Goal: Information Seeking & Learning: Learn about a topic

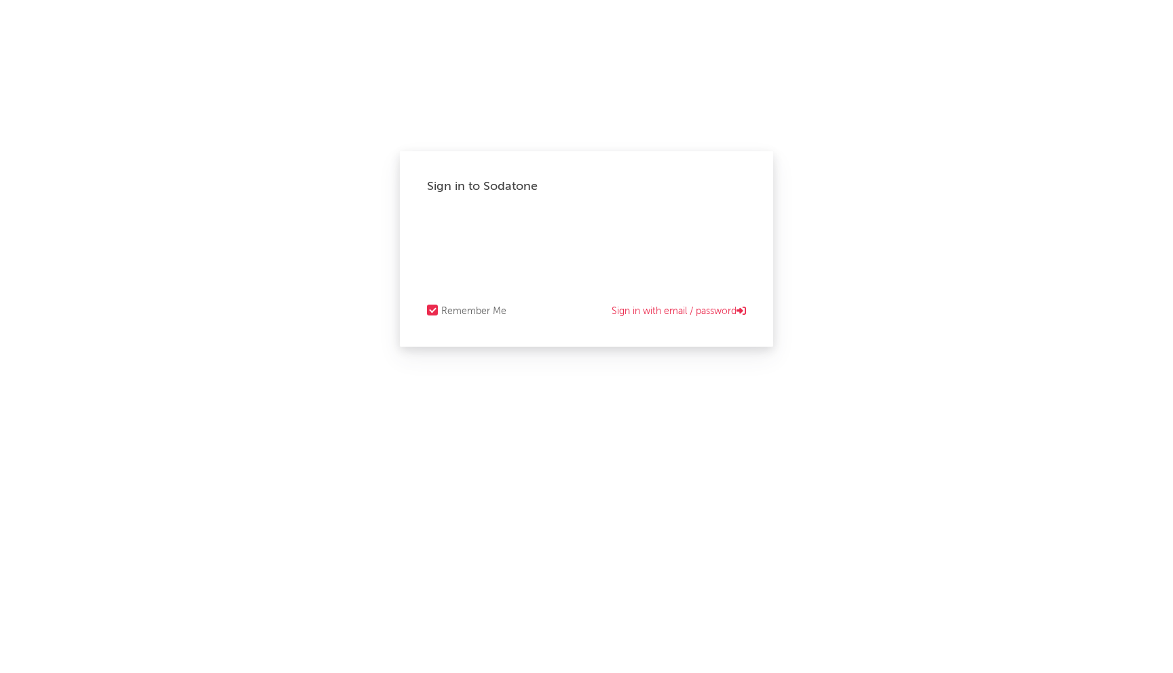
select select "other"
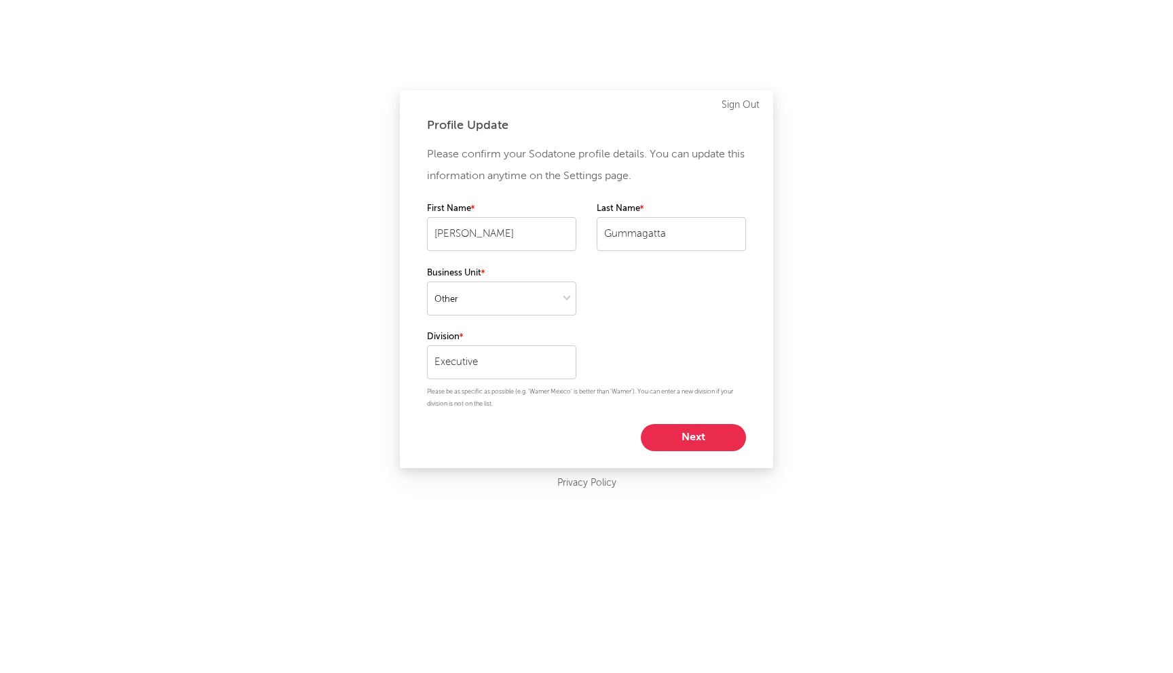
click at [682, 431] on button "Next" at bounding box center [693, 437] width 105 height 27
select select "other"
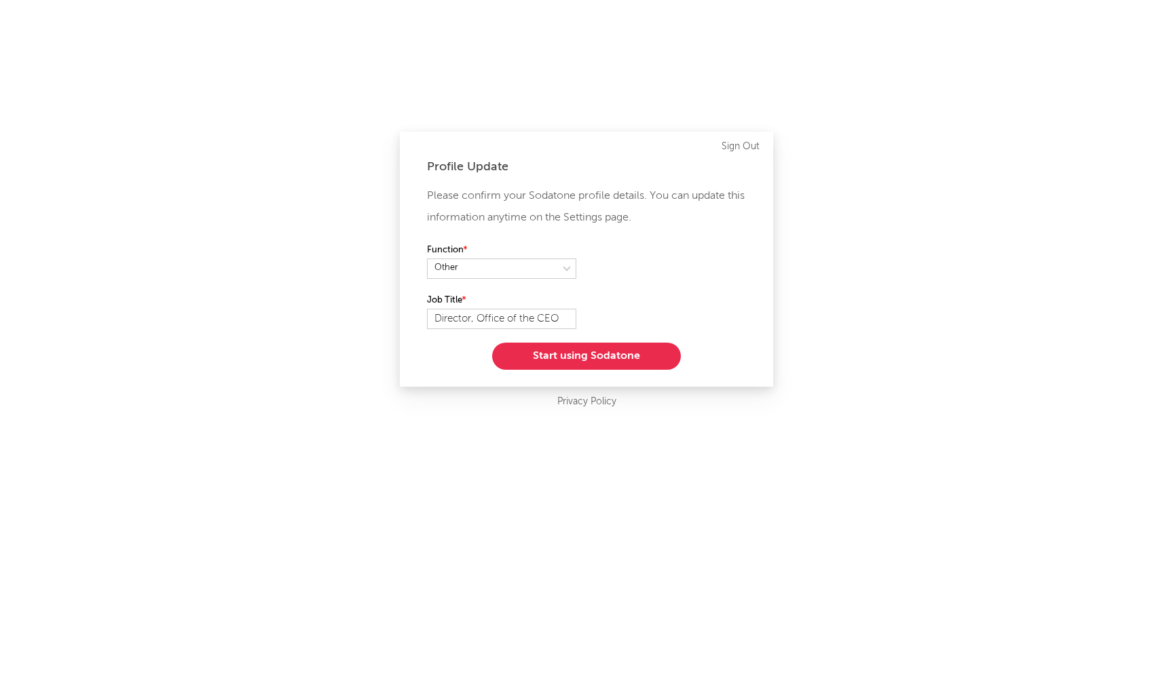
click at [618, 362] on button "Start using Sodatone" at bounding box center [586, 356] width 189 height 27
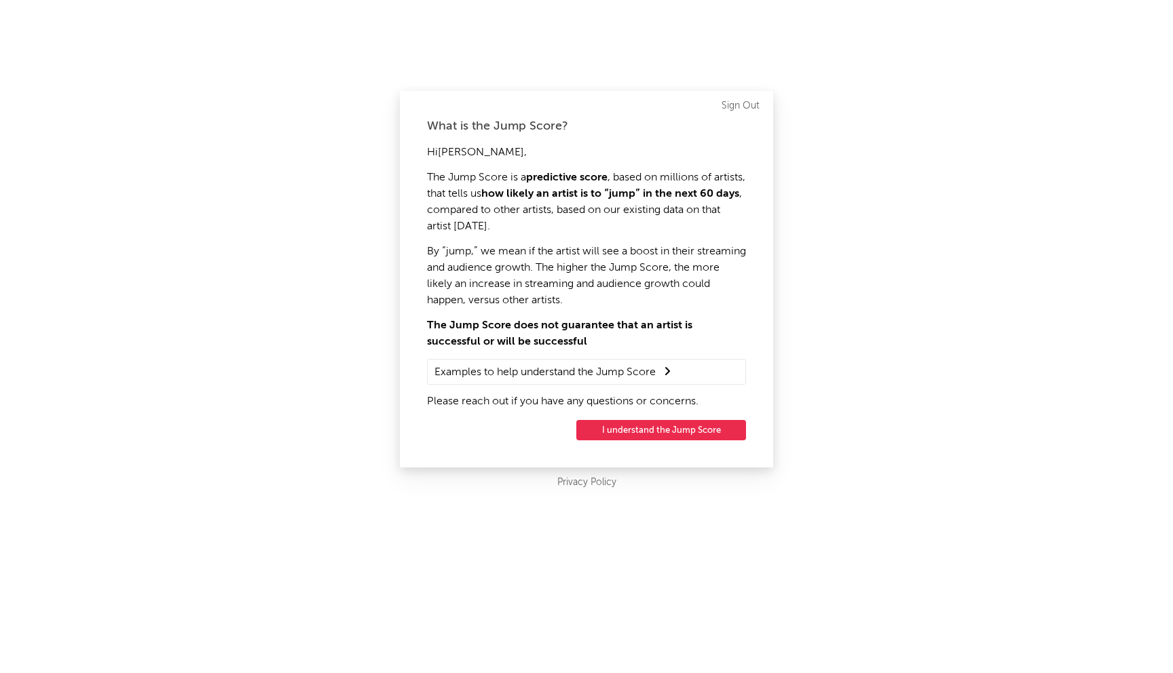
click at [644, 434] on button "I understand the Jump Score" at bounding box center [661, 430] width 170 height 20
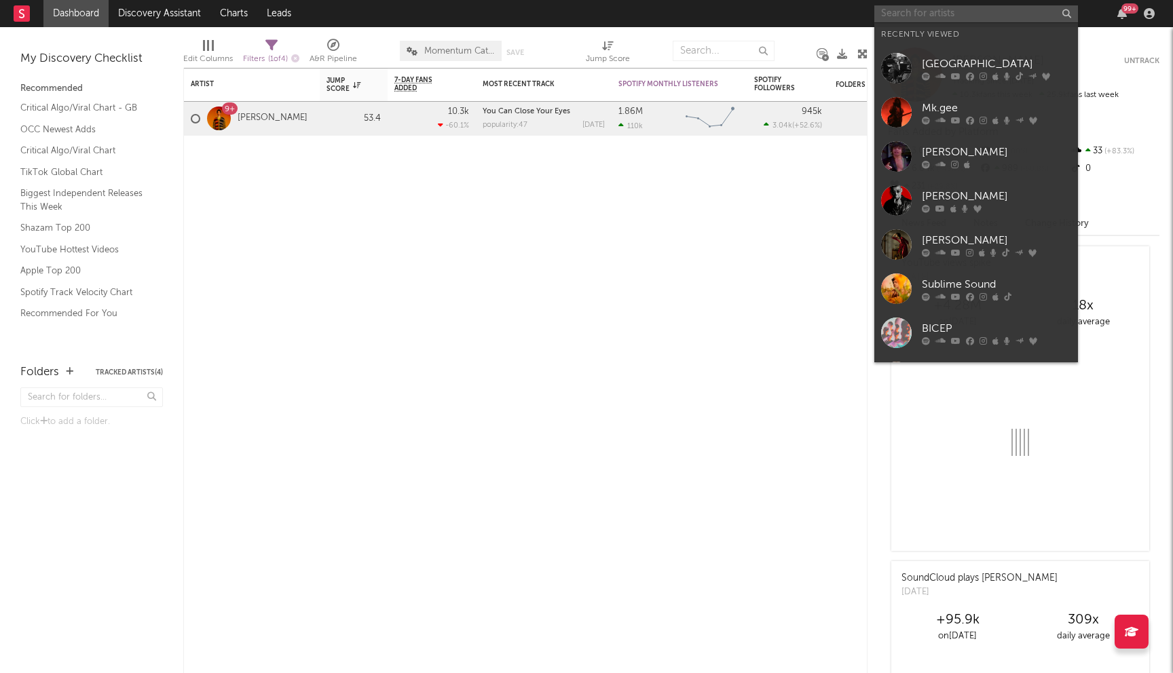
click at [954, 12] on input "text" at bounding box center [976, 13] width 204 height 17
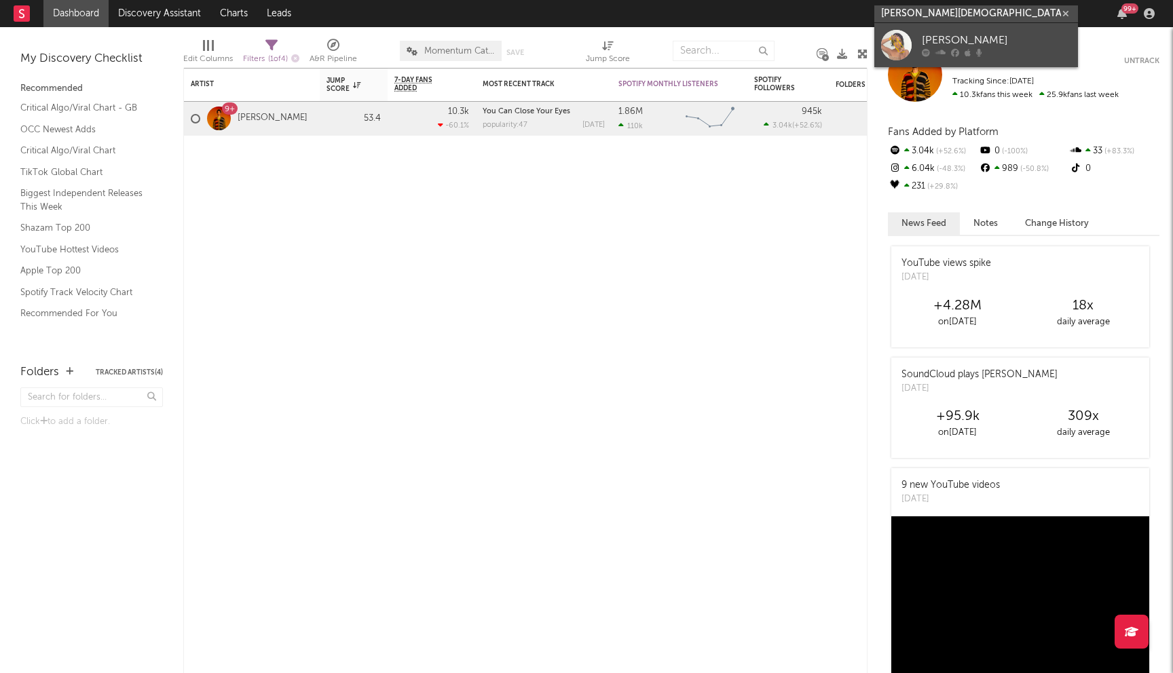
type input "[PERSON_NAME][DEMOGRAPHIC_DATA]"
click at [996, 41] on div "[PERSON_NAME]" at bounding box center [996, 41] width 149 height 16
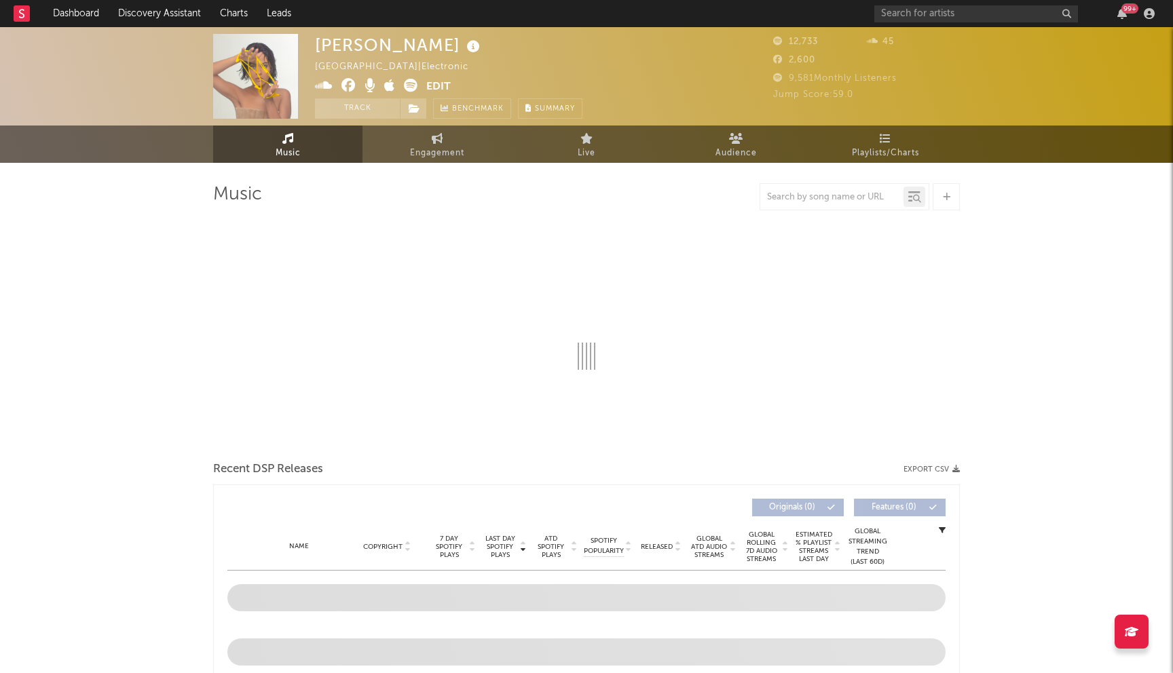
select select "1w"
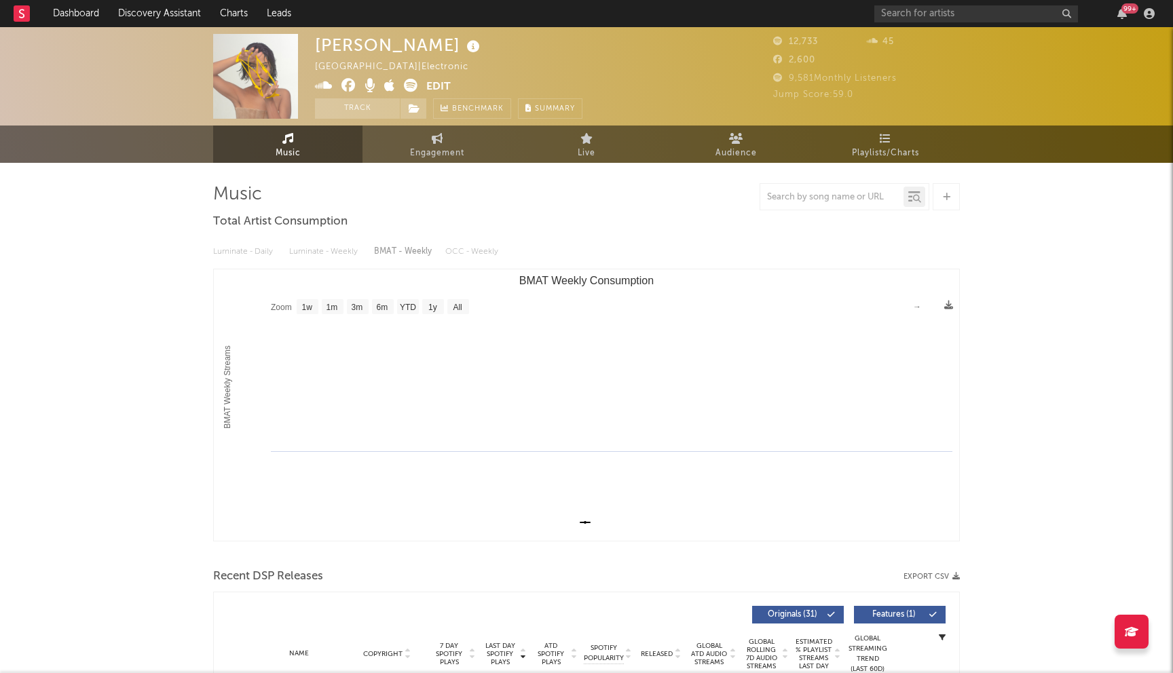
click at [259, 253] on div "Luminate - Daily Luminate - Weekly BMAT - Weekly OCC - Weekly" at bounding box center [586, 251] width 747 height 23
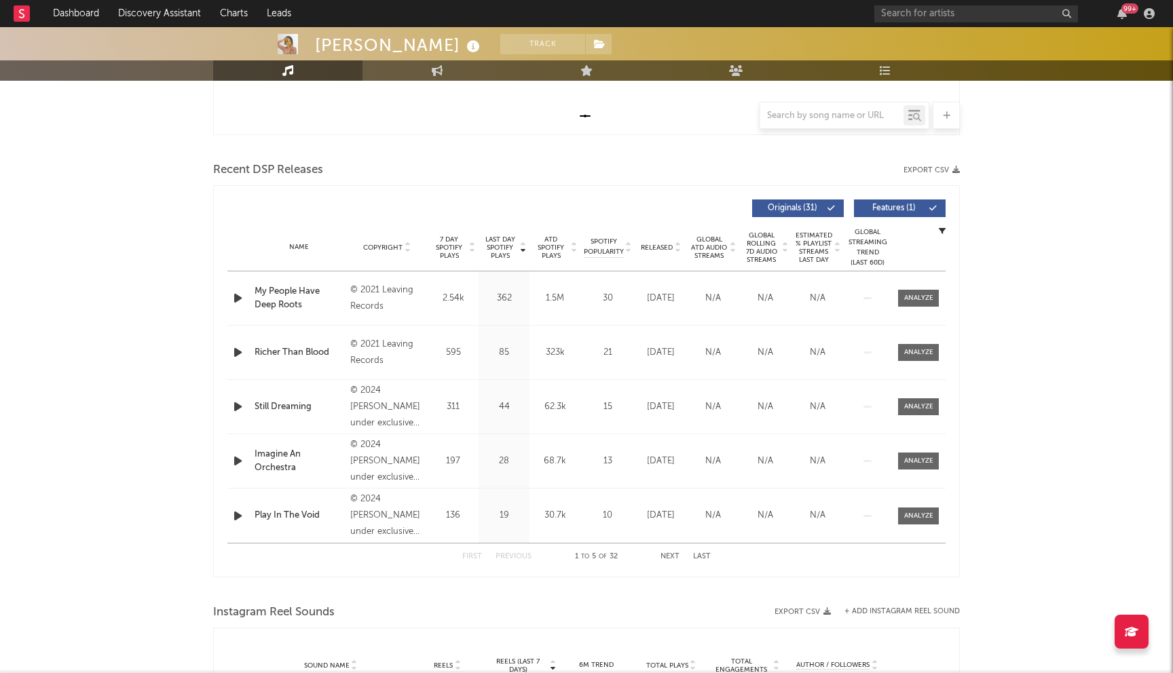
scroll to position [429, 0]
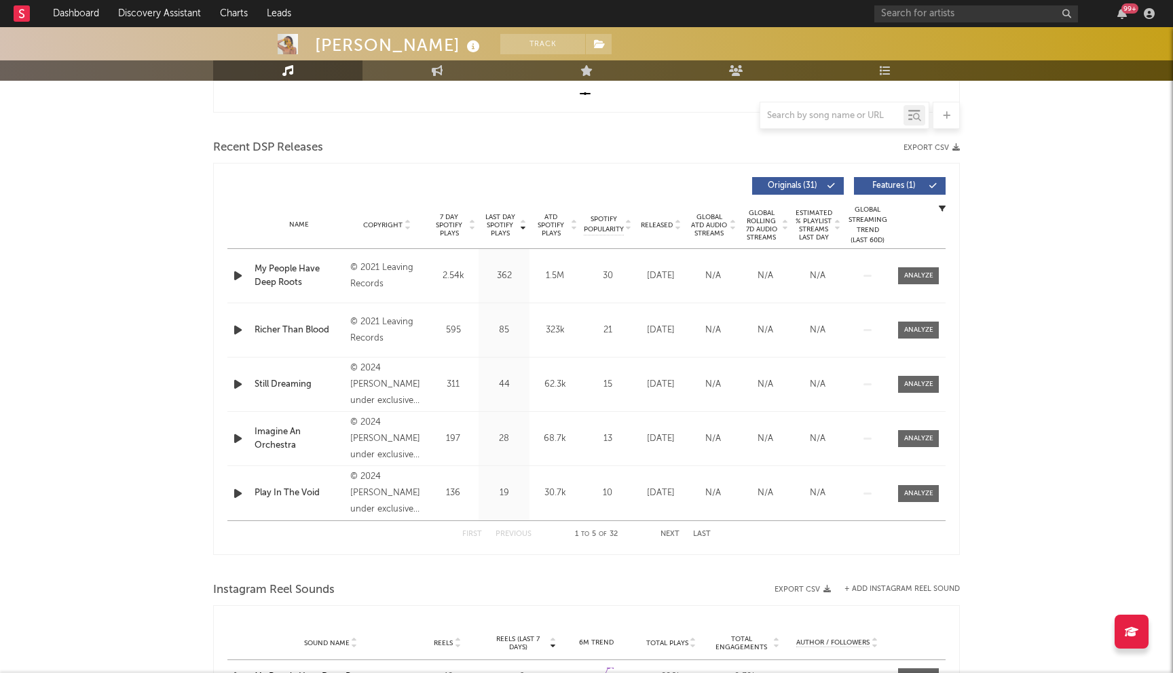
click at [430, 274] on div "7 Day Spotify Plays 2.54k" at bounding box center [453, 276] width 51 height 14
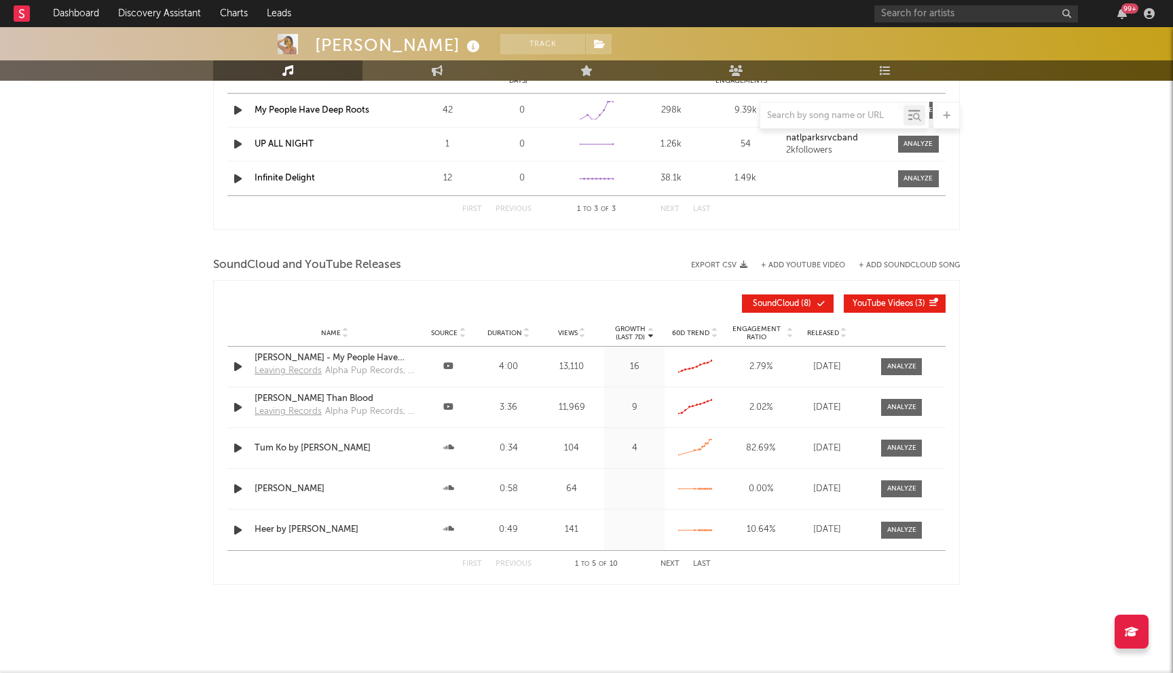
scroll to position [1009, 0]
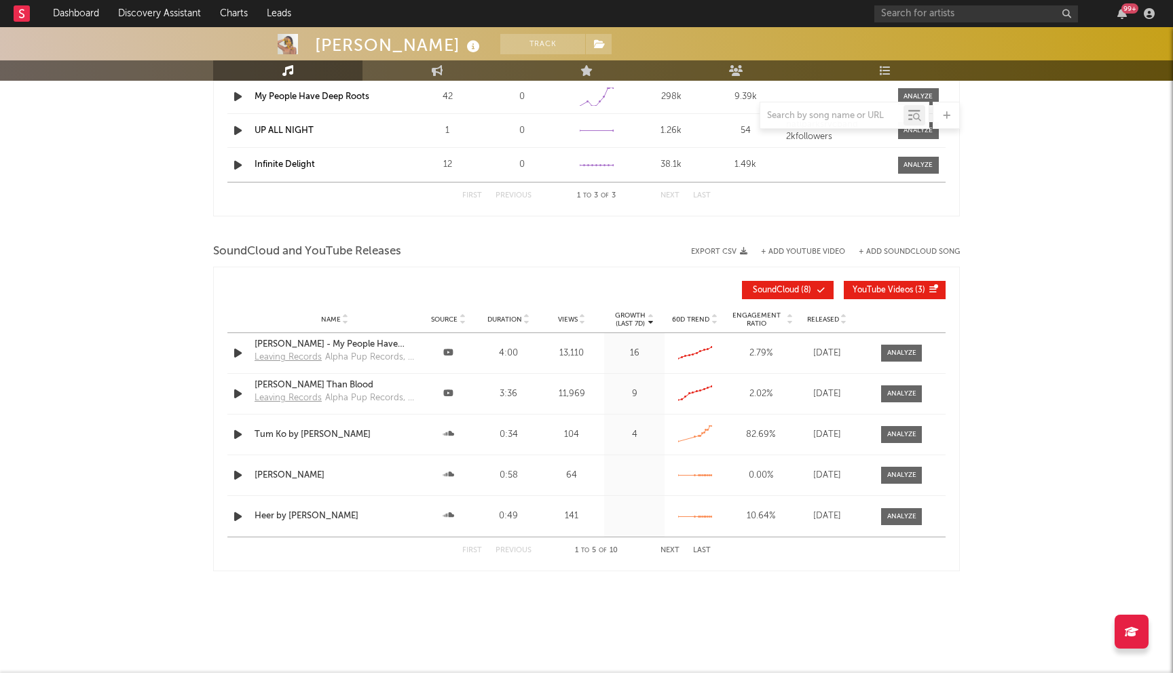
click at [671, 553] on button "Next" at bounding box center [669, 550] width 19 height 7
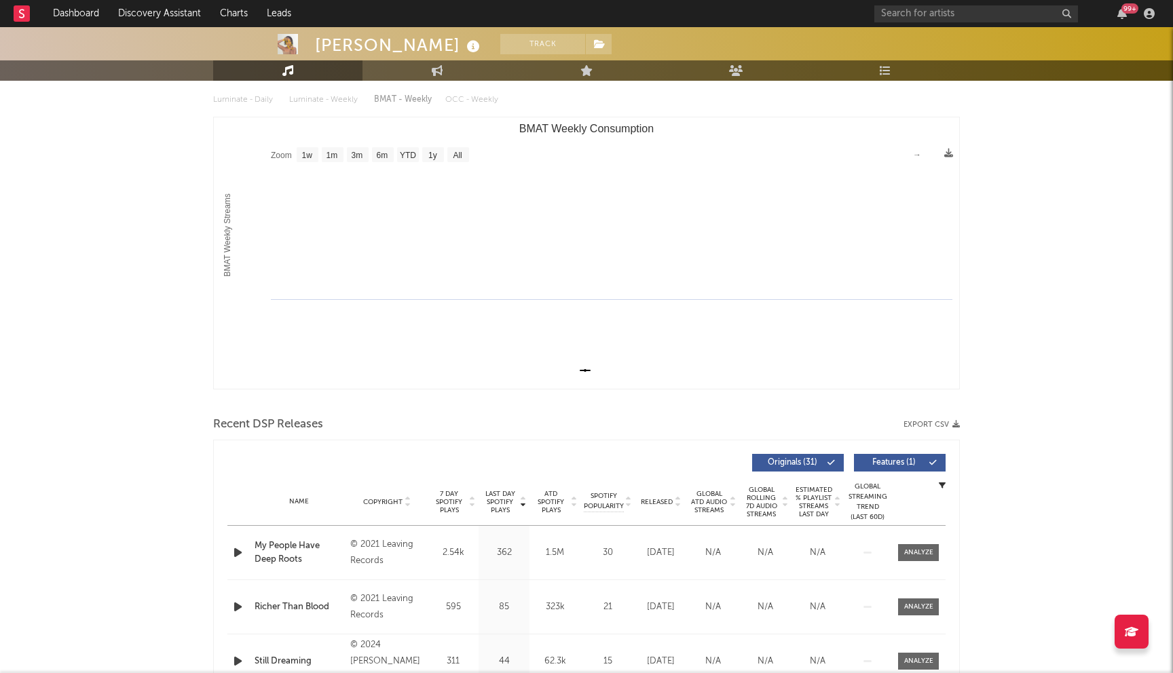
scroll to position [0, 0]
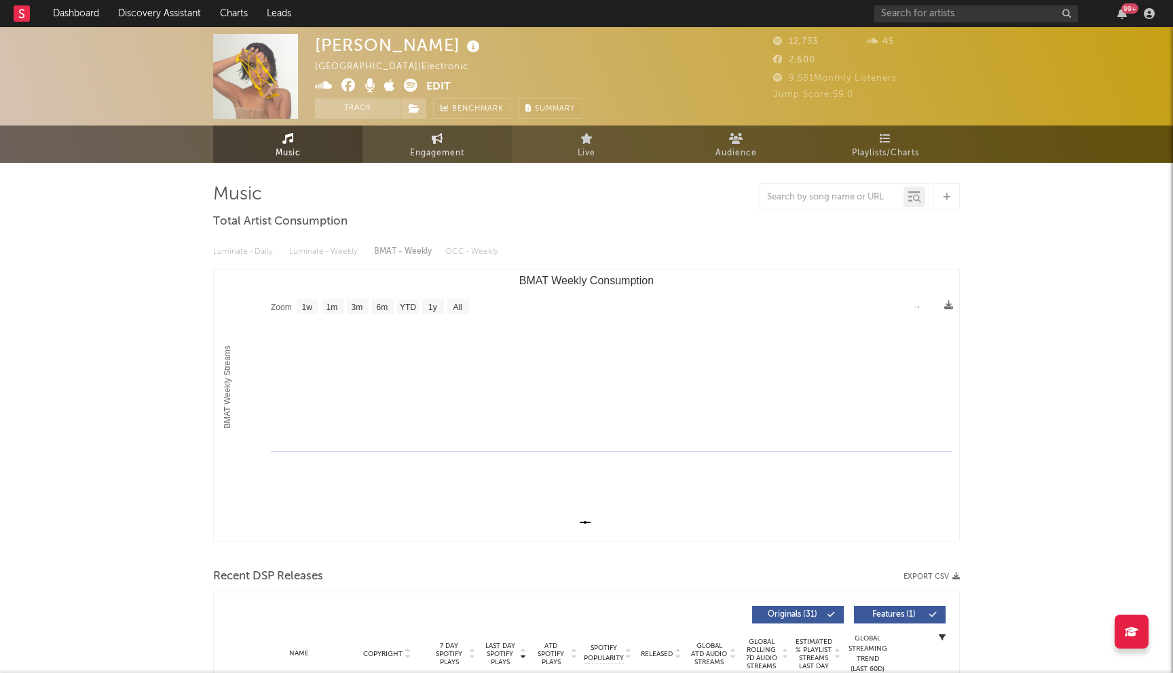
click at [447, 147] on span "Engagement" at bounding box center [437, 153] width 54 height 16
select select "1w"
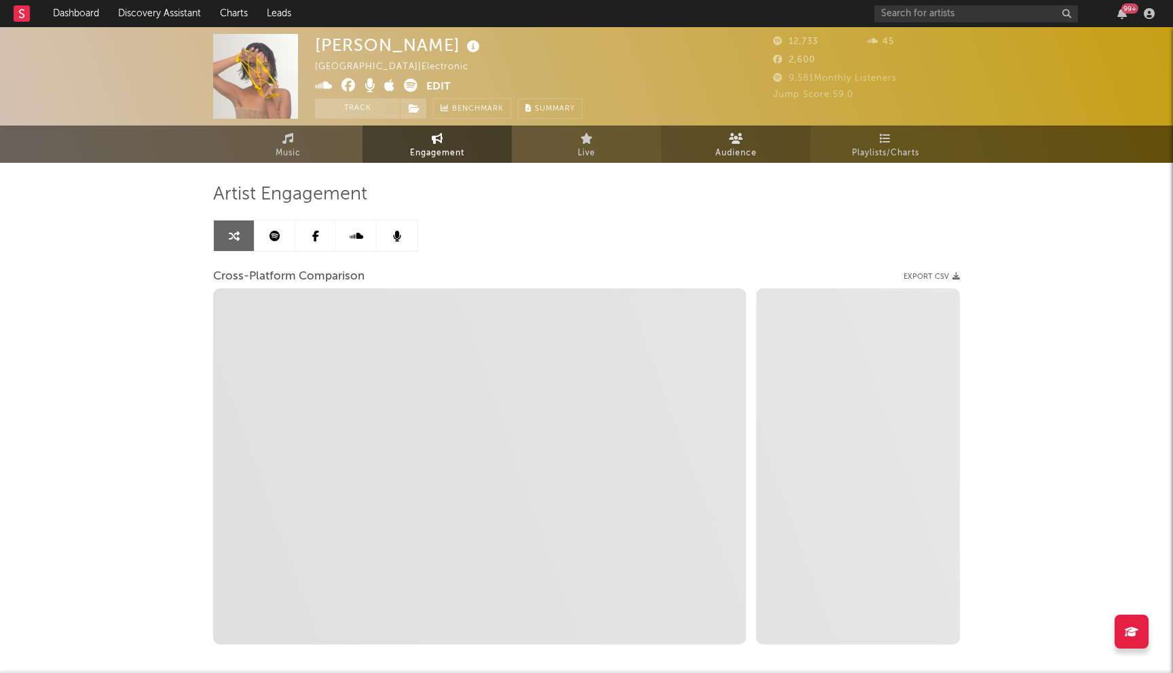
click at [724, 141] on link "Audience" at bounding box center [735, 144] width 149 height 37
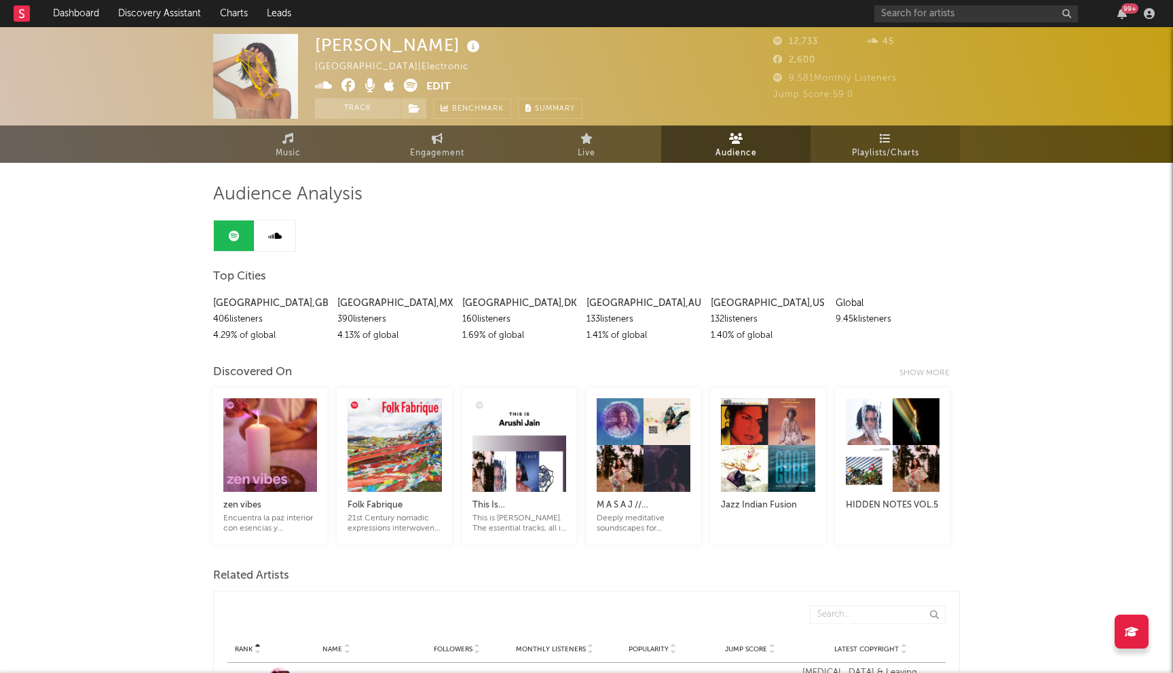
click at [911, 155] on span "Playlists/Charts" at bounding box center [885, 153] width 67 height 16
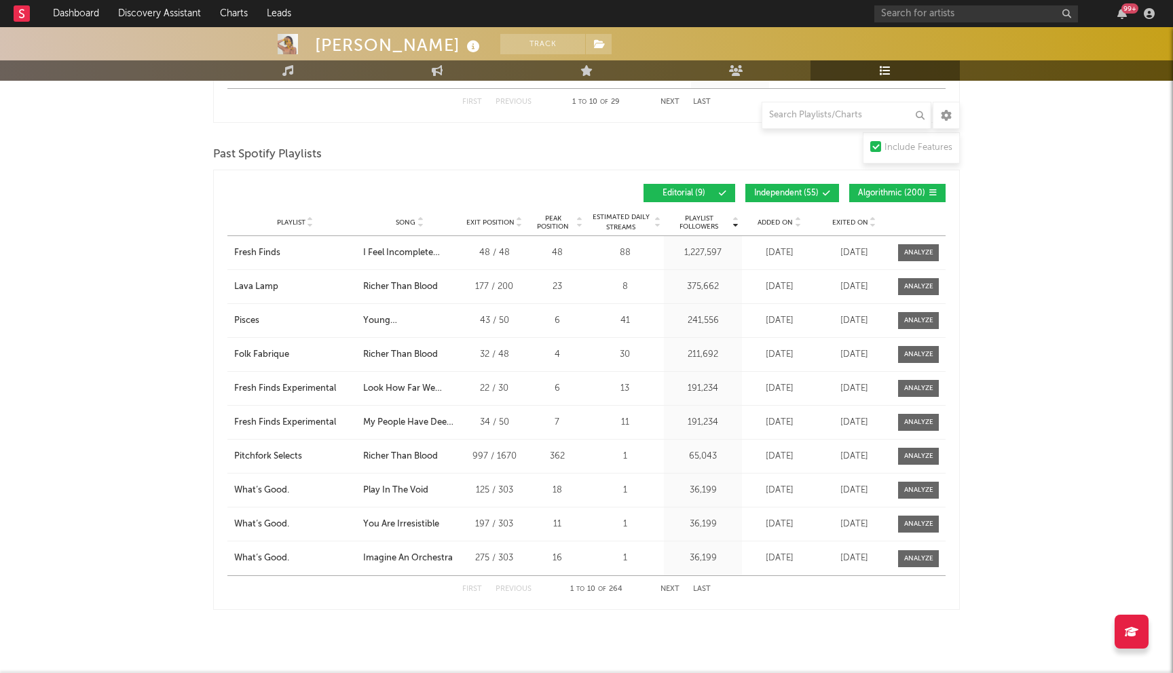
scroll to position [647, 0]
